Goal: Navigation & Orientation: Find specific page/section

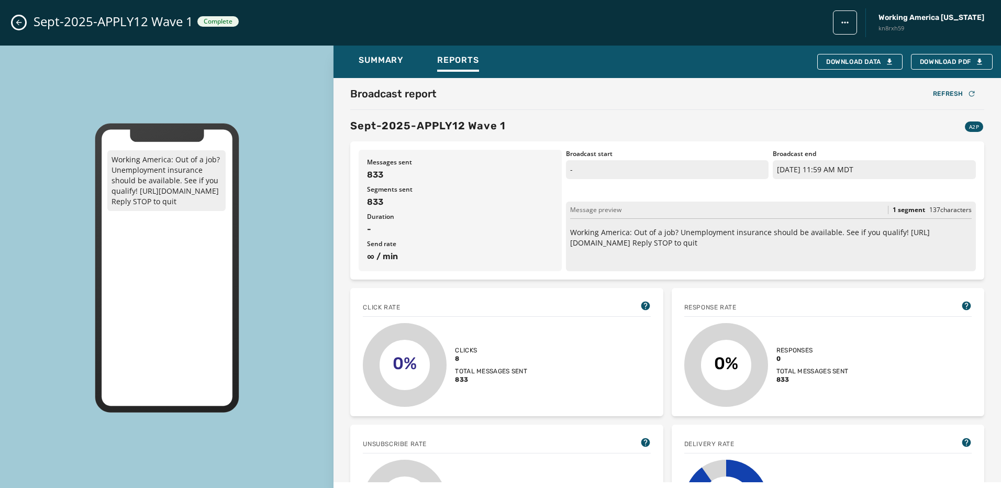
scroll to position [157, 0]
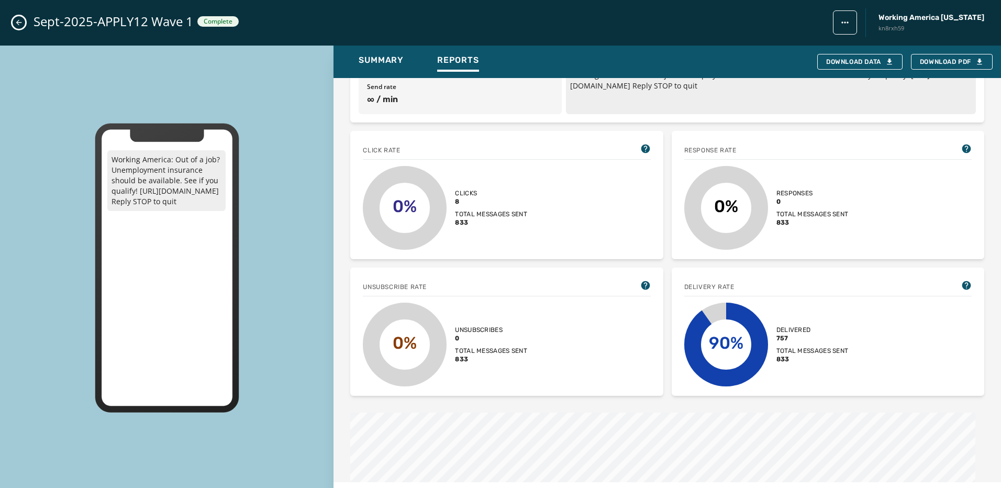
click at [9, 22] on div "Sept-2025-APPLY12 Wave 1 Complete Working America [US_STATE] kn8rxh59" at bounding box center [500, 23] width 1001 height 46
click at [14, 22] on button "Close admin drawer" at bounding box center [19, 22] width 13 height 13
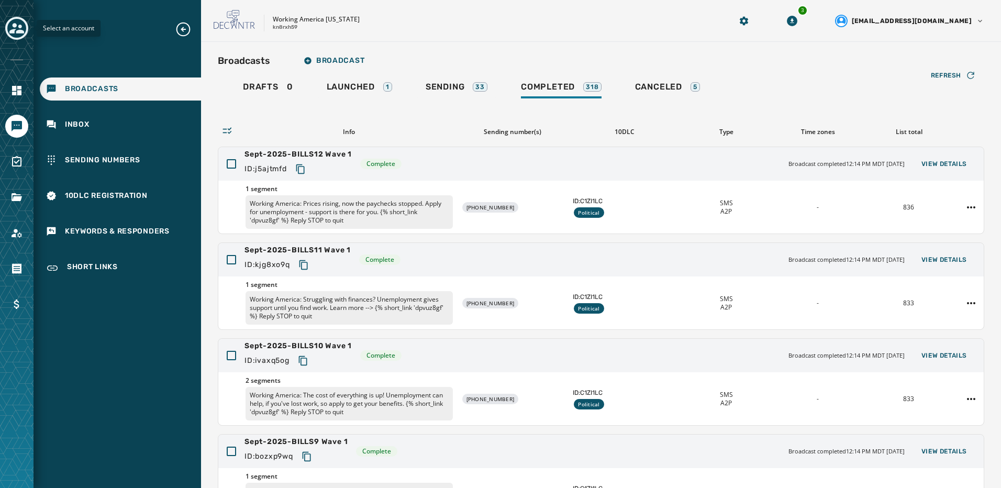
click at [18, 33] on icon "Toggle account select drawer" at bounding box center [16, 28] width 15 height 10
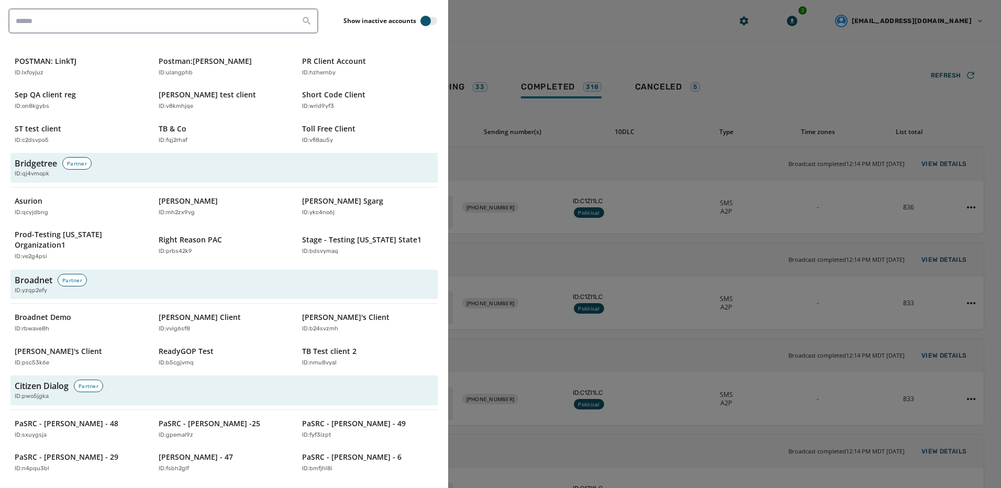
scroll to position [314, 0]
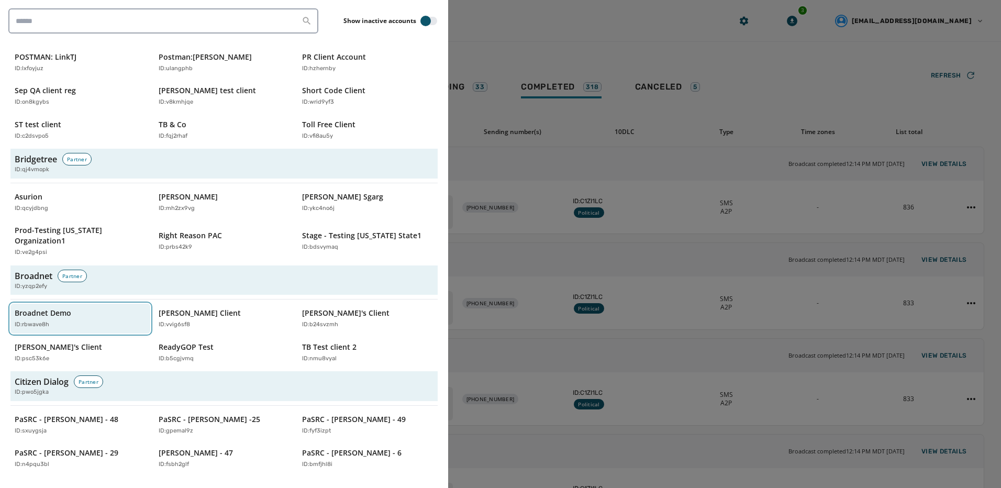
click at [57, 321] on div "ID: rbwave8h" at bounding box center [75, 325] width 121 height 9
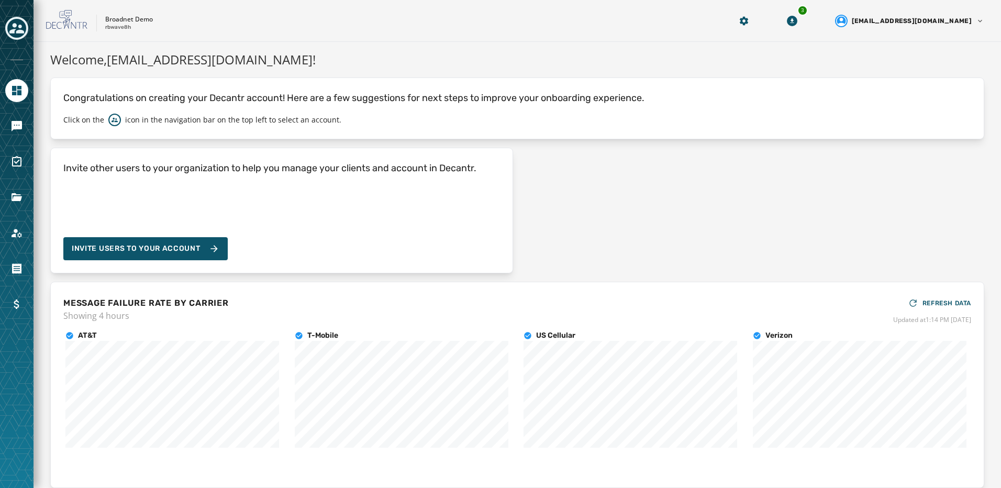
click at [17, 98] on link "Navigate to Home" at bounding box center [16, 90] width 23 height 23
click at [23, 128] on icon "Navigate to Messaging" at bounding box center [16, 126] width 13 height 13
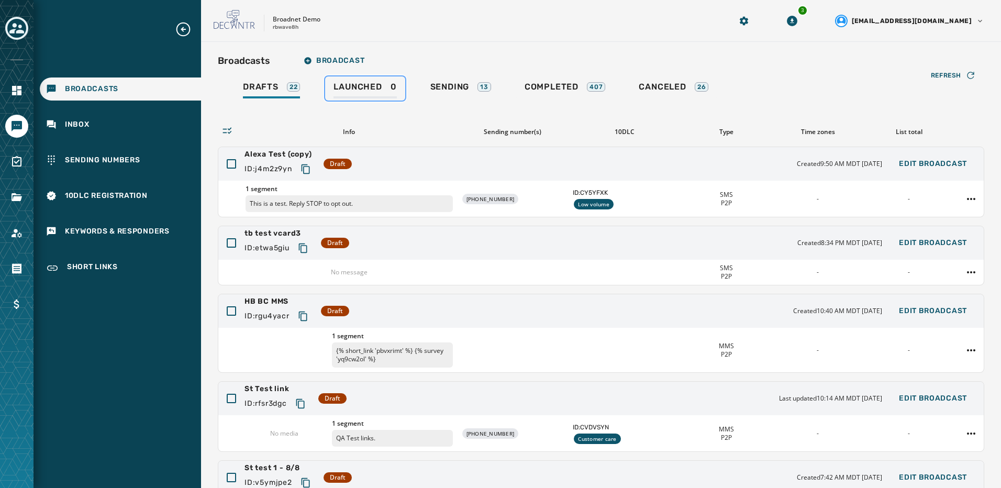
click at [378, 96] on div "Launched 0" at bounding box center [365, 90] width 63 height 17
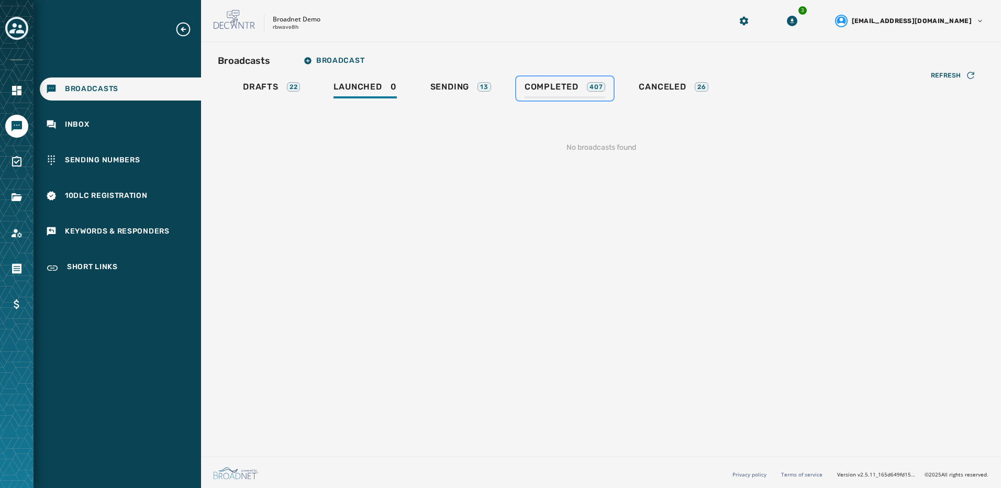
click at [563, 87] on span "Completed" at bounding box center [552, 87] width 54 height 10
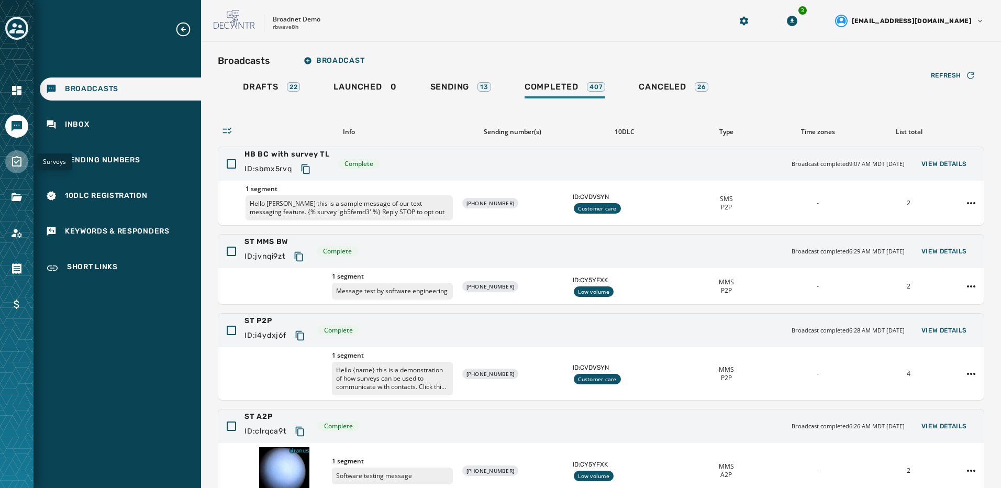
click at [21, 161] on icon "Navigate to Surveys" at bounding box center [16, 161] width 9 height 10
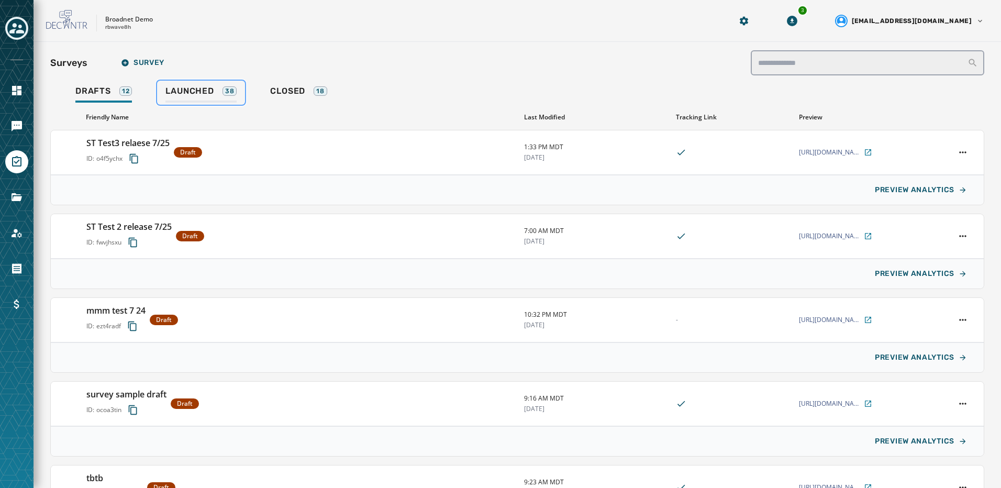
click at [169, 91] on span "Launched" at bounding box center [190, 91] width 48 height 10
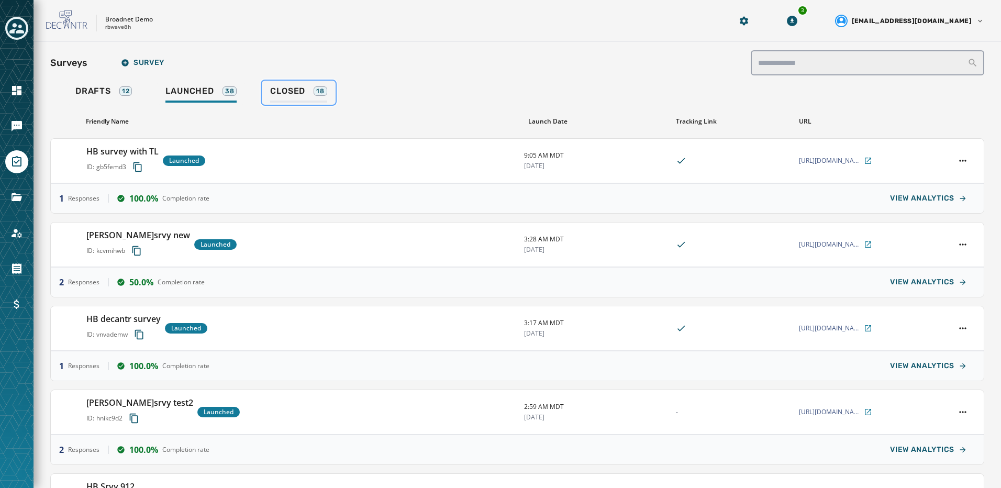
click at [290, 84] on link "Closed 18" at bounding box center [298, 93] width 73 height 24
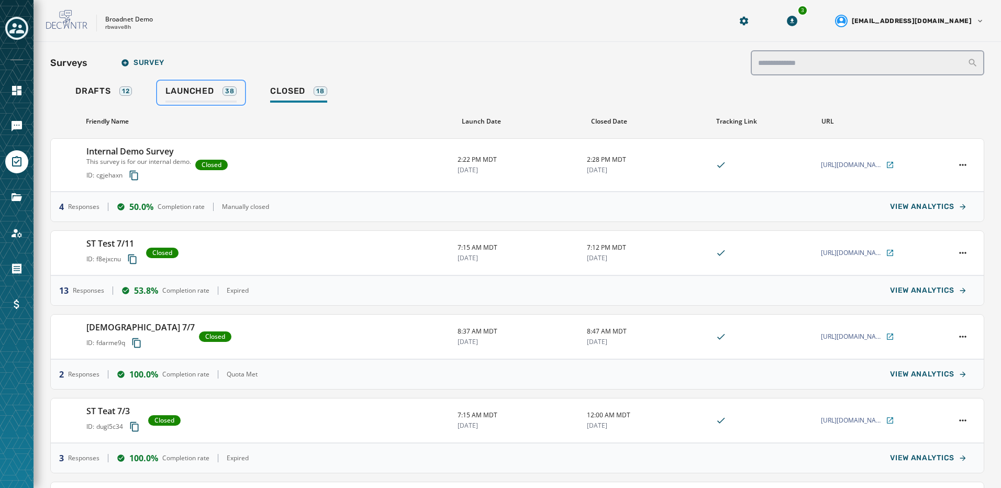
click at [173, 85] on link "Launched 38" at bounding box center [201, 93] width 88 height 24
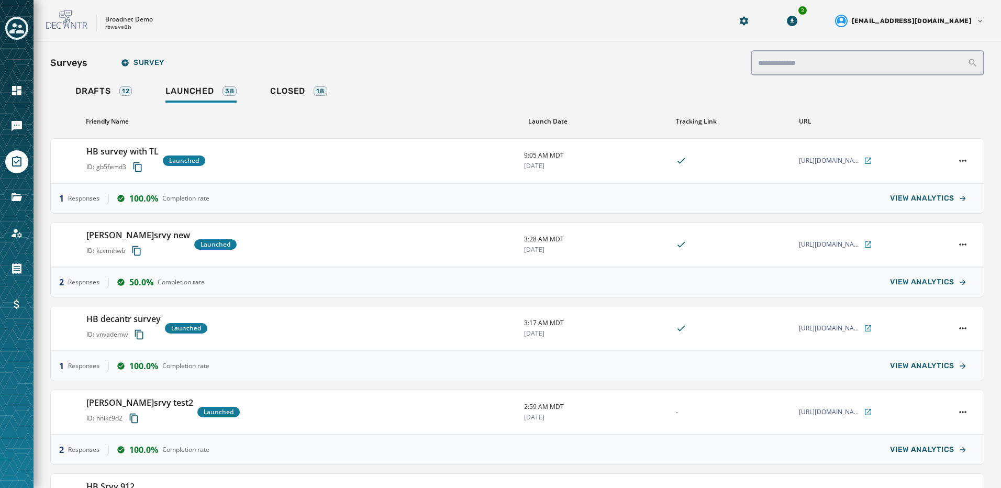
click at [30, 123] on div at bounding box center [17, 244] width 34 height 488
click at [26, 122] on link "Navigate to Messaging" at bounding box center [16, 126] width 23 height 23
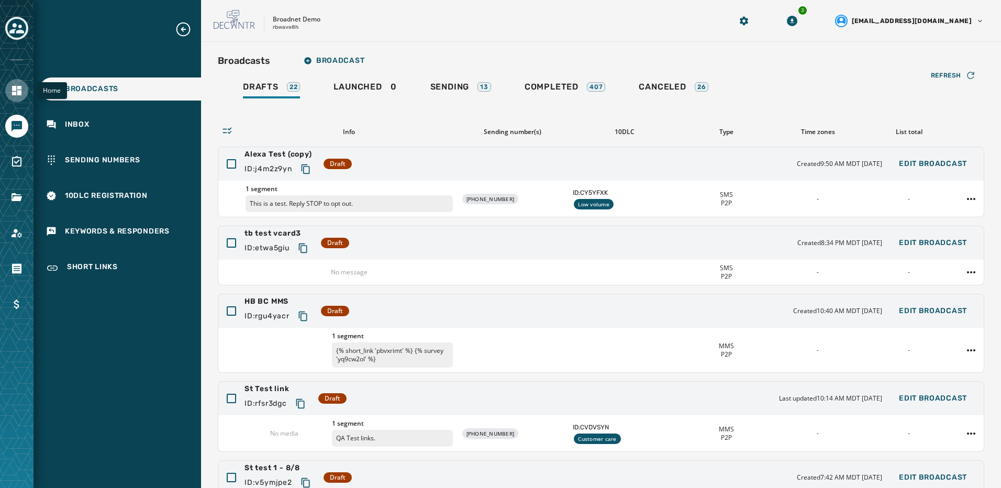
click at [21, 87] on icon "Navigate to Home" at bounding box center [16, 90] width 9 height 9
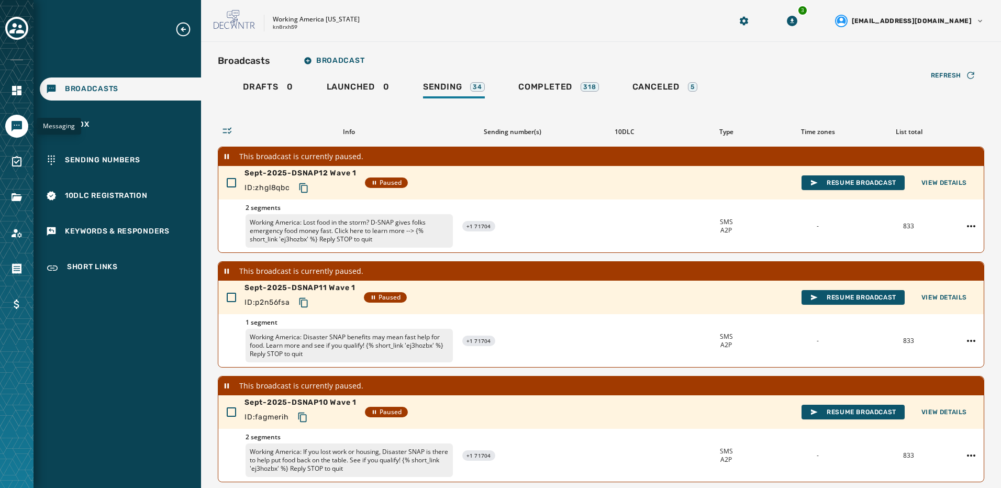
click at [16, 127] on icon "Navigate to Messaging" at bounding box center [17, 126] width 10 height 10
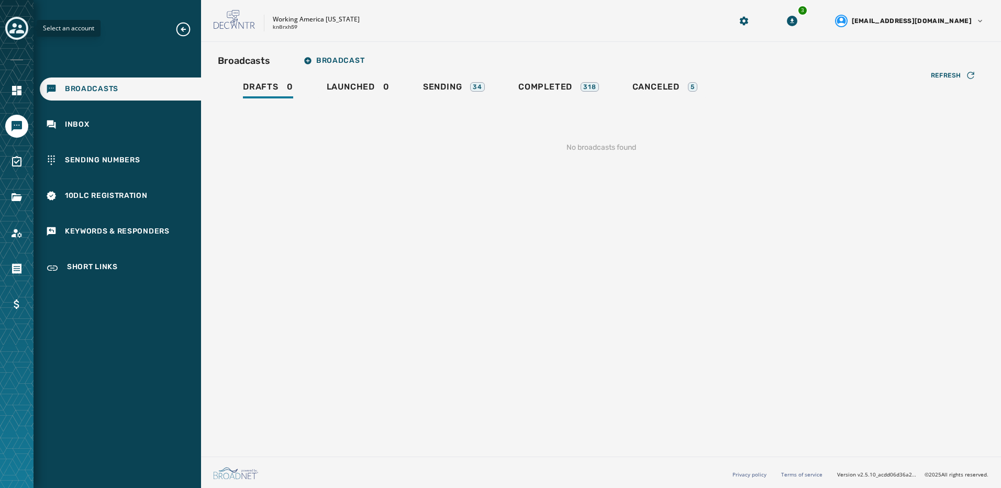
click at [19, 23] on icon "Toggle account select drawer" at bounding box center [16, 28] width 15 height 15
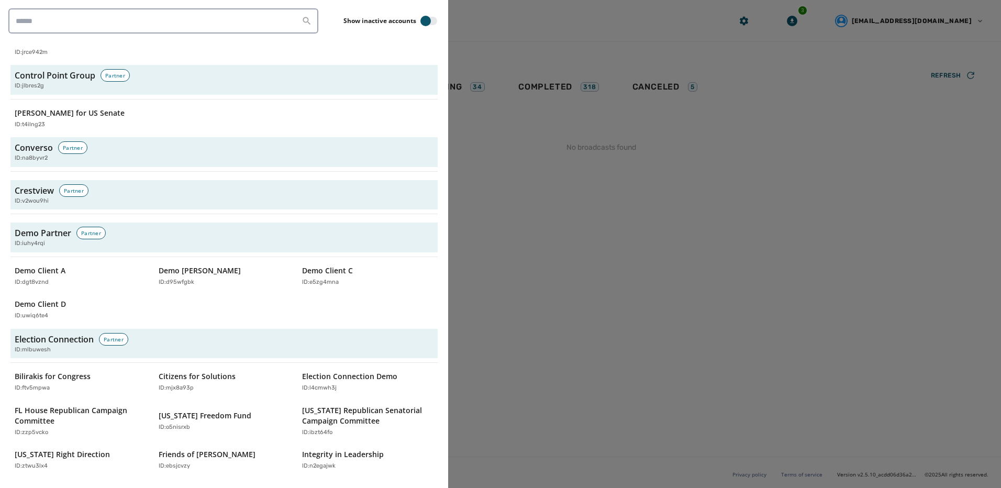
scroll to position [1257, 0]
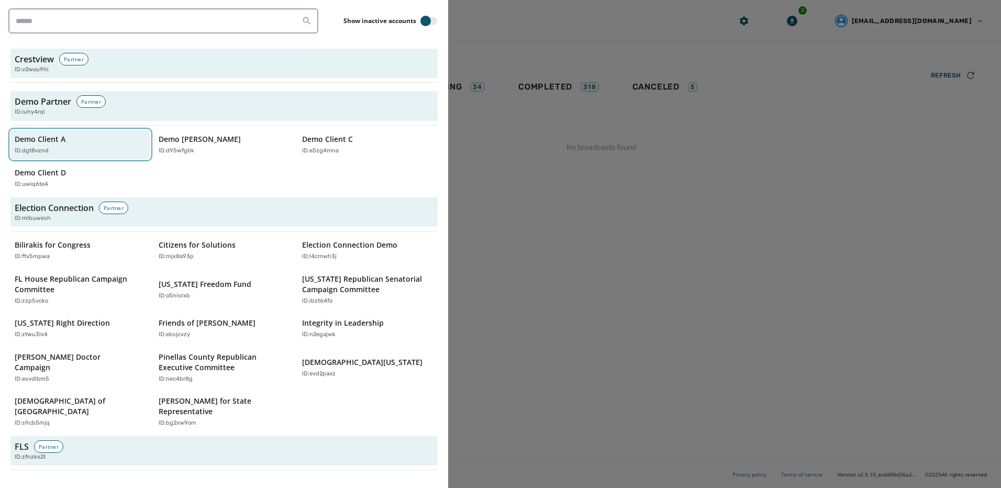
click at [93, 153] on div "ID: dgt8vznd" at bounding box center [75, 151] width 121 height 9
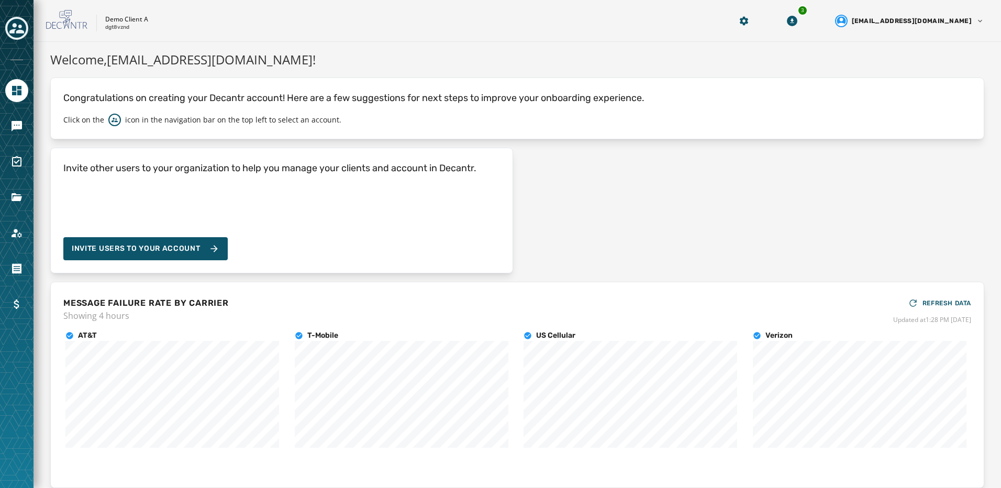
click at [28, 119] on div at bounding box center [16, 126] width 23 height 23
click at [12, 125] on icon "Navigate to Messaging" at bounding box center [17, 126] width 10 height 10
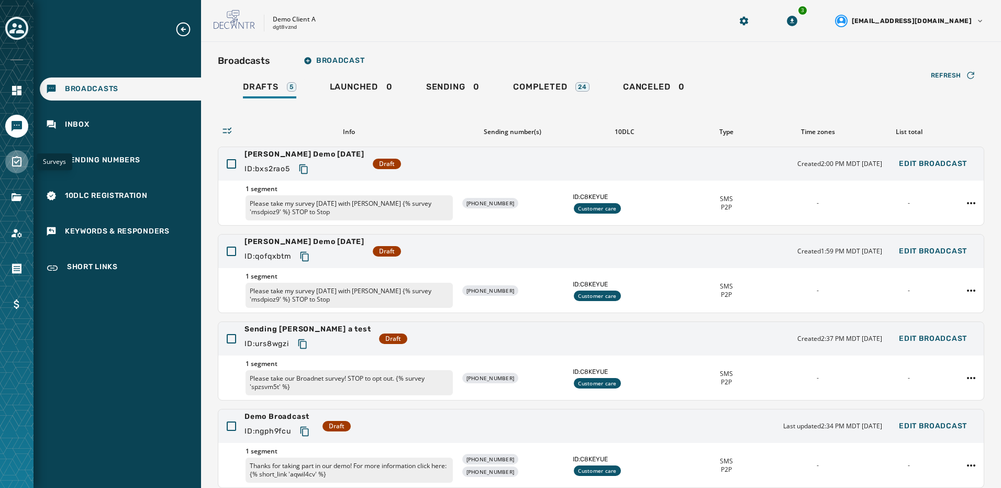
click at [20, 162] on icon "Navigate to Surveys" at bounding box center [16, 161] width 9 height 10
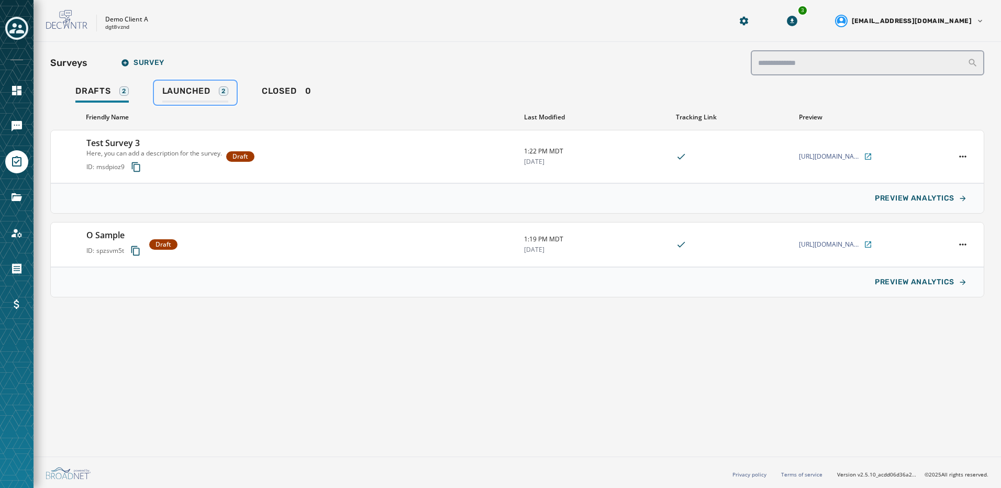
click at [205, 83] on link "Launched 2" at bounding box center [195, 93] width 83 height 24
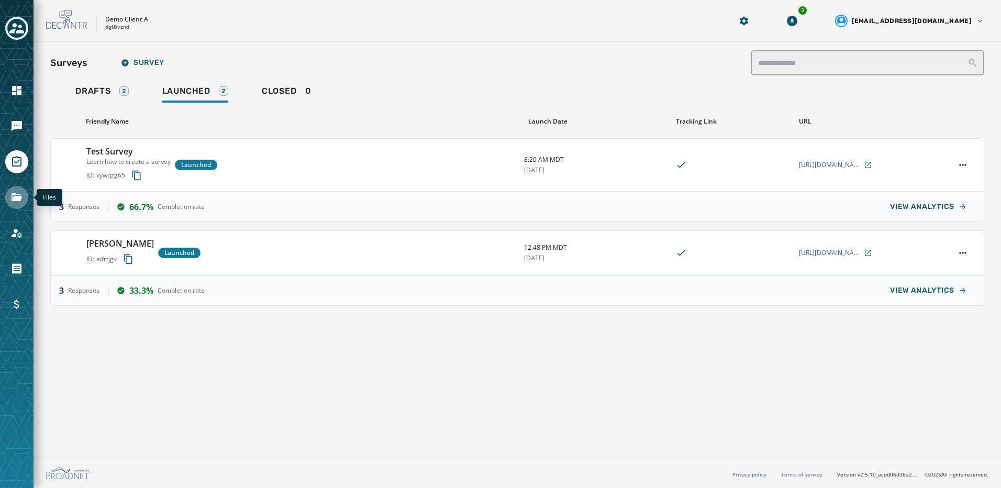
click at [14, 206] on link "Navigate to Files" at bounding box center [16, 197] width 23 height 23
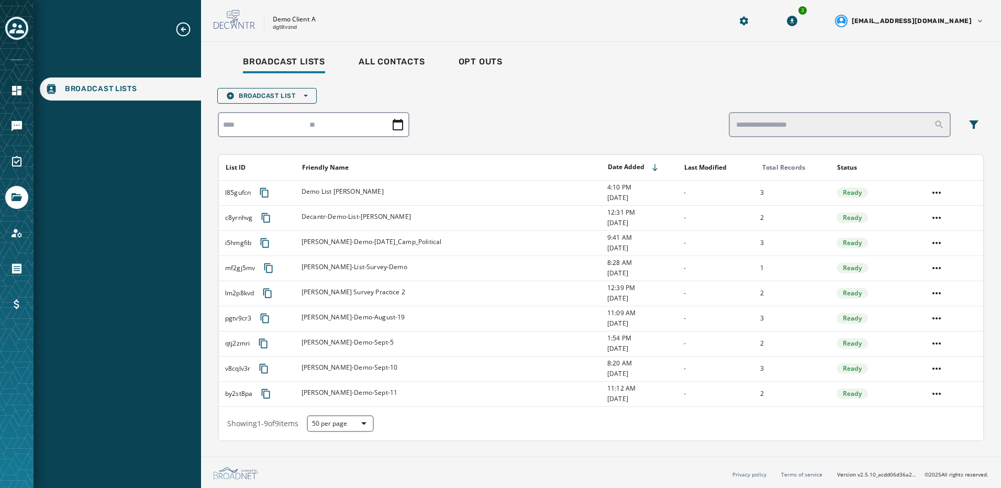
click at [285, 22] on p "Demo Client A" at bounding box center [294, 19] width 43 height 8
drag, startPoint x: 290, startPoint y: 24, endPoint x: 262, endPoint y: 16, distance: 28.3
click at [262, 16] on div "Demo Client A dgt8vznd" at bounding box center [460, 21] width 492 height 22
copy div "Demo Client A dgt8vznd"
